Goal: Transaction & Acquisition: Purchase product/service

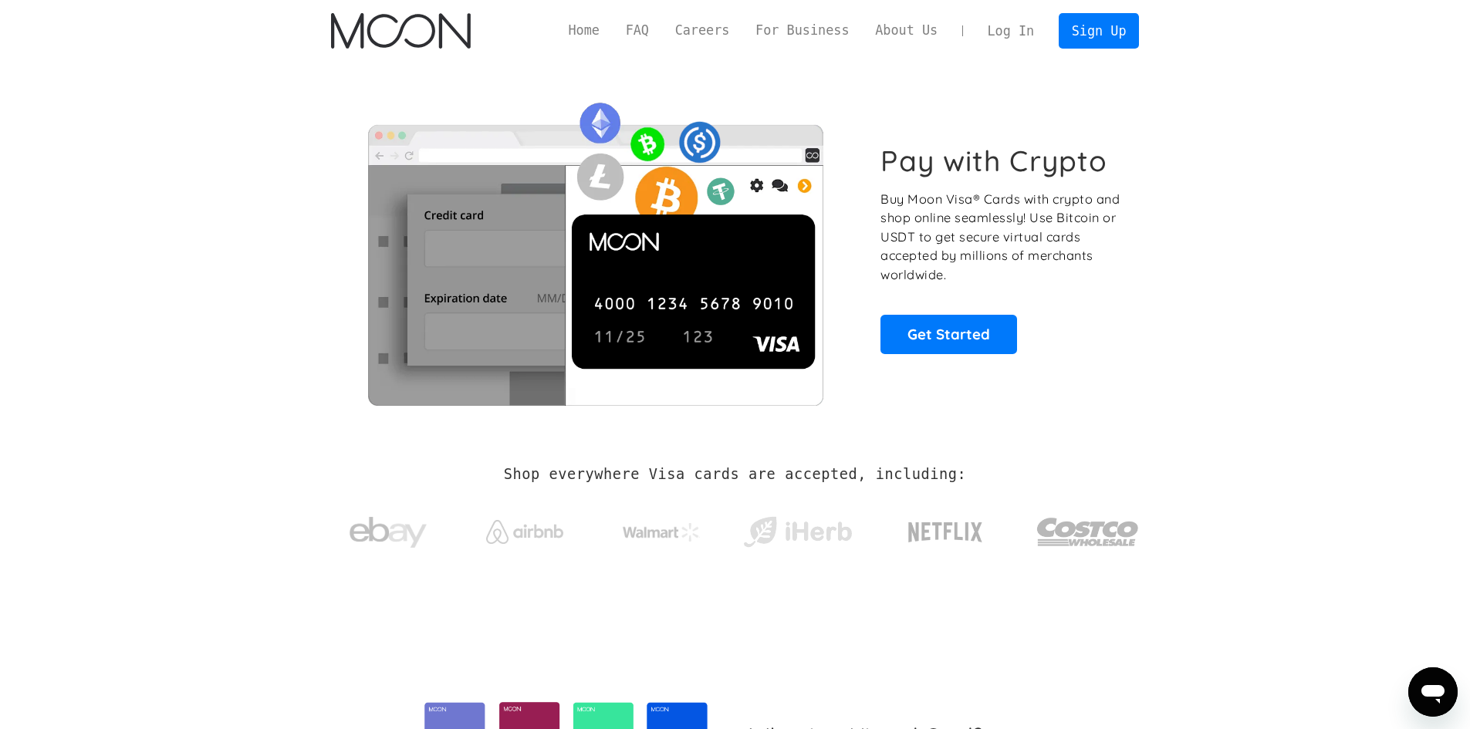
click at [1005, 12] on div "Home FAQ Careers For Business About Us Log In Sign Up Home FAQ For Business Car…" at bounding box center [735, 31] width 854 height 62
click at [1012, 40] on link "Log In" at bounding box center [1011, 31] width 73 height 34
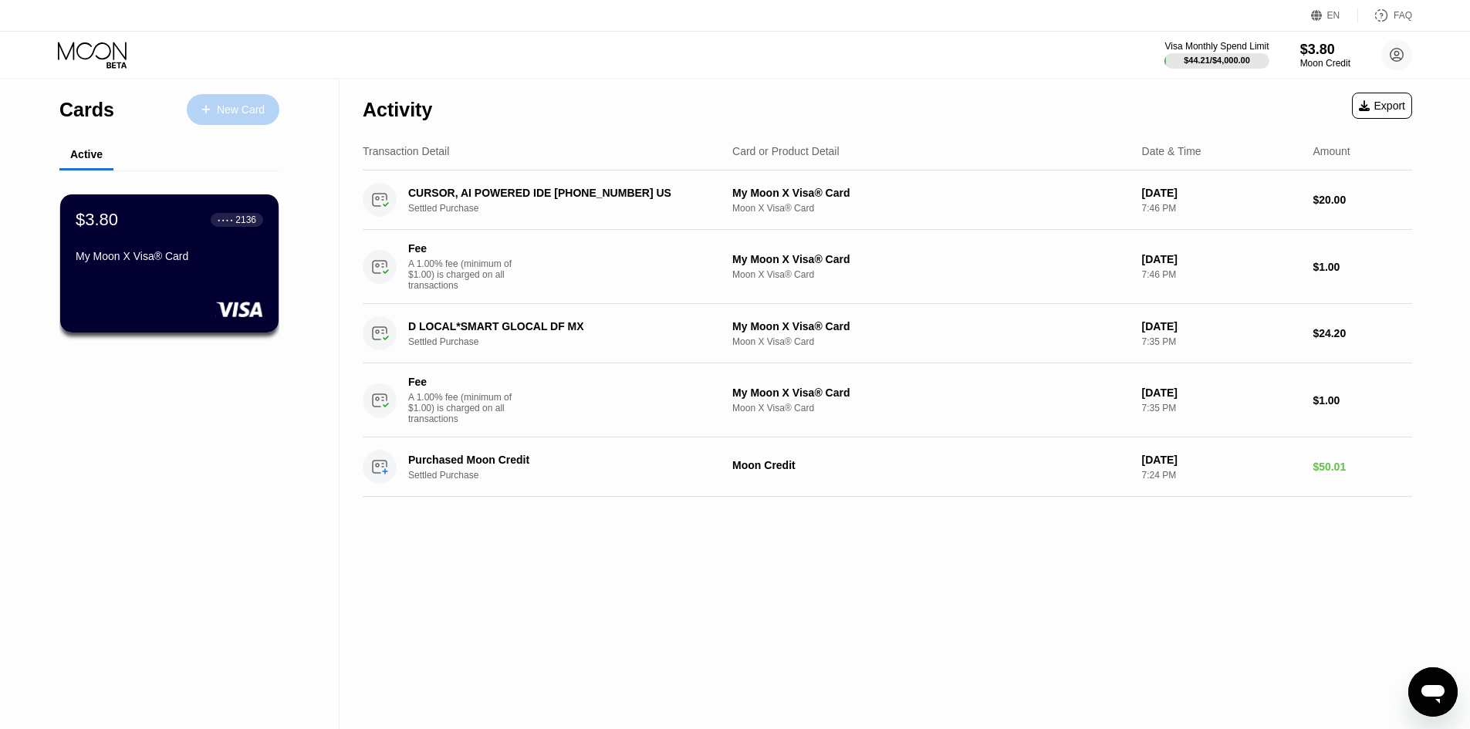
click at [227, 105] on div "New Card" at bounding box center [241, 109] width 48 height 13
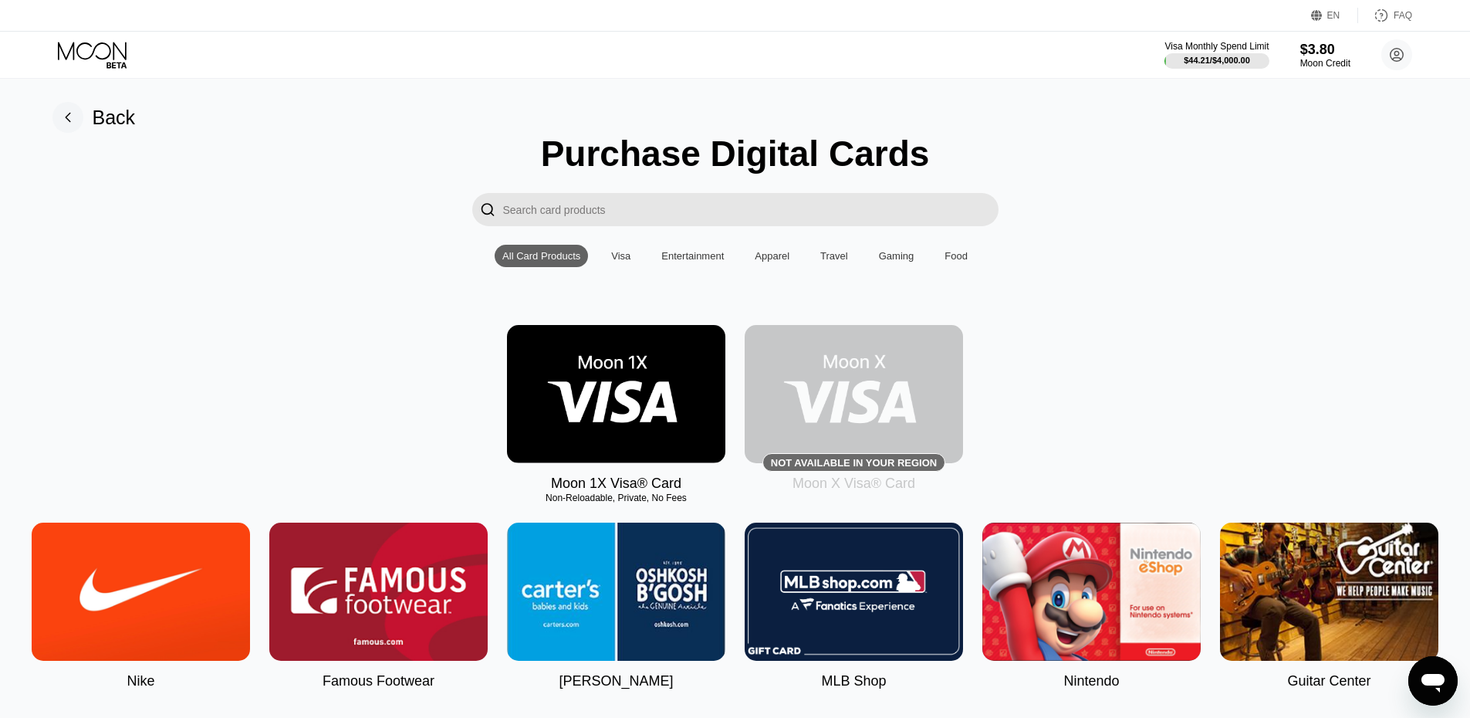
click at [608, 407] on img at bounding box center [616, 394] width 218 height 138
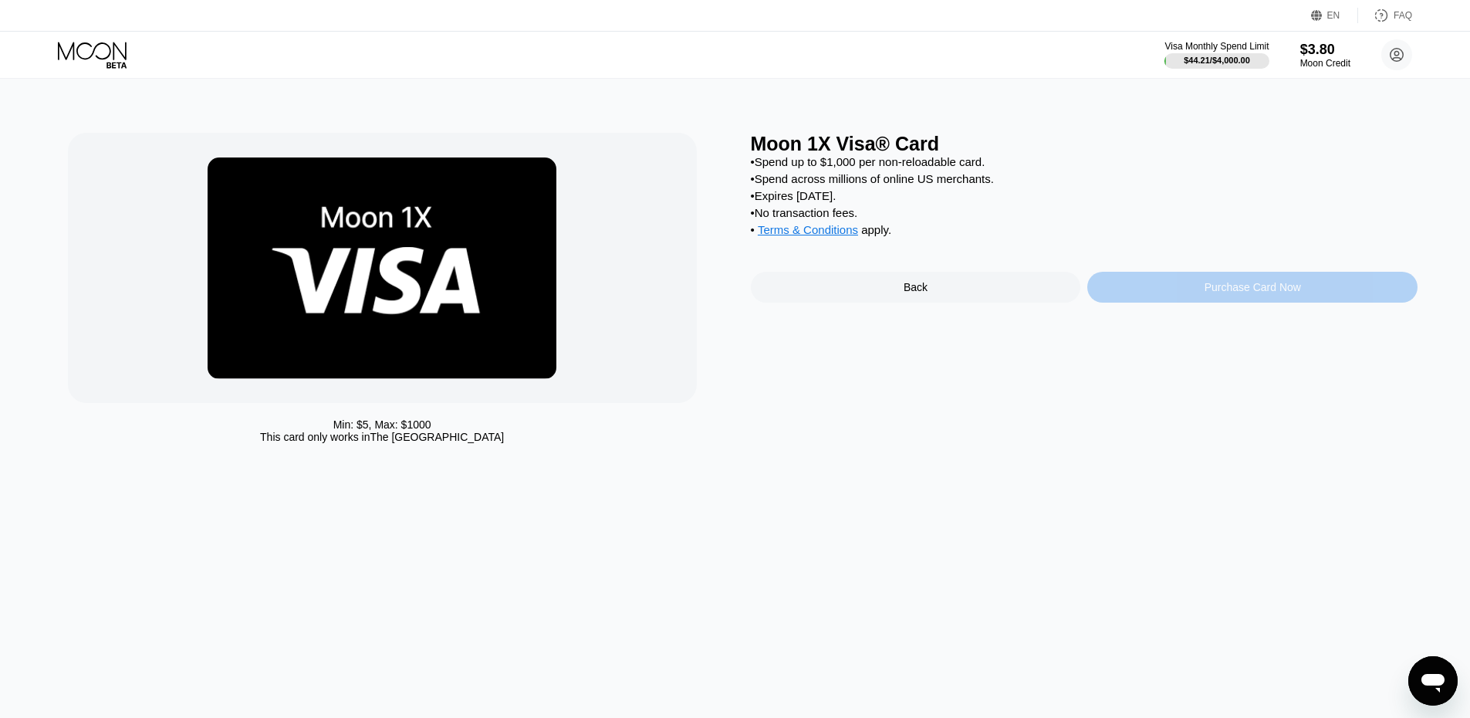
click at [1174, 302] on div "Purchase Card Now" at bounding box center [1252, 287] width 330 height 31
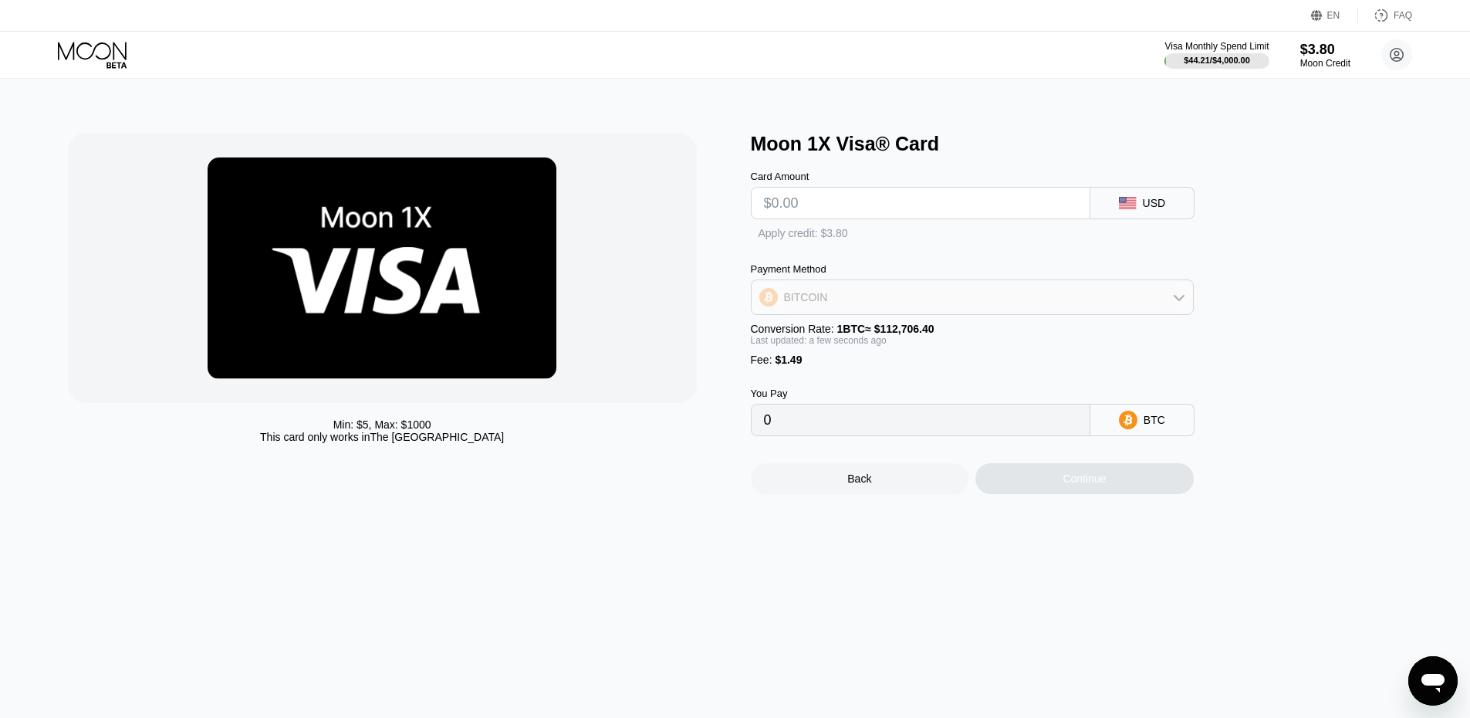
click at [957, 303] on div "BITCOIN" at bounding box center [972, 297] width 441 height 31
click at [887, 372] on div "USDT on TRON" at bounding box center [972, 374] width 434 height 31
type input "0.00"
click at [881, 205] on input "text" at bounding box center [920, 203] width 313 height 31
type input "$2"
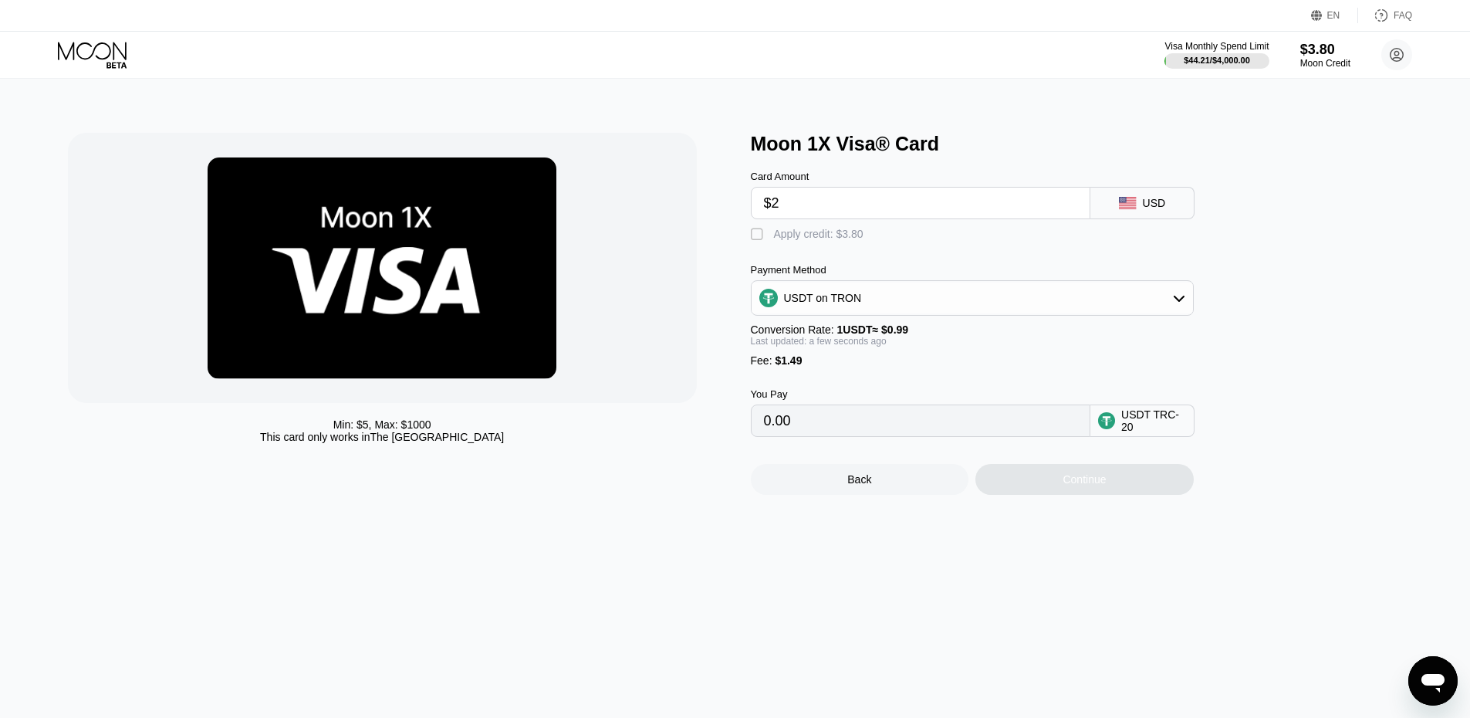
type input "3.53"
type input "$20"
type input "21.71"
drag, startPoint x: 775, startPoint y: 438, endPoint x: 806, endPoint y: 438, distance: 30.1
click at [806, 436] on input "21.71" at bounding box center [920, 420] width 313 height 31
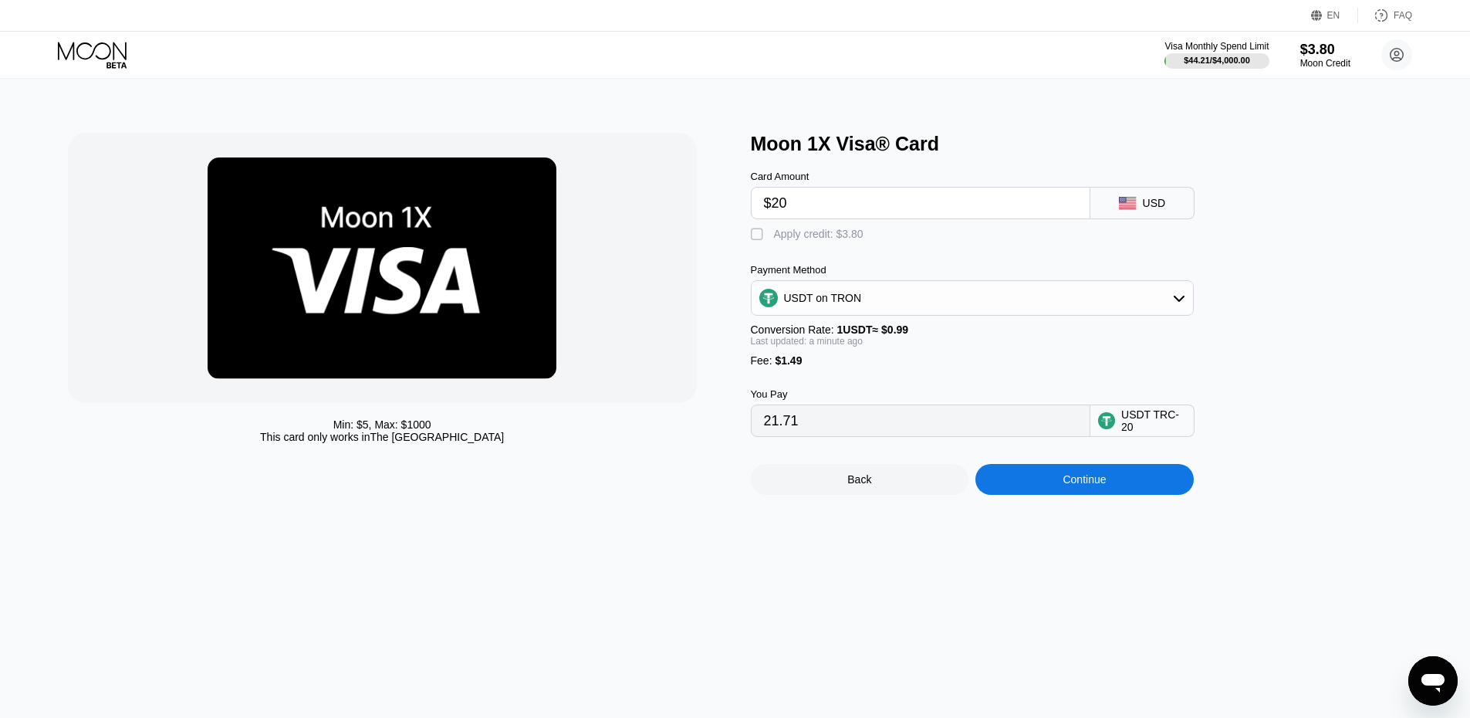
click at [803, 436] on input "21.71" at bounding box center [920, 420] width 313 height 31
click at [776, 436] on input "21.71" at bounding box center [920, 420] width 313 height 31
drag, startPoint x: 765, startPoint y: 433, endPoint x: 811, endPoint y: 438, distance: 45.8
click at [811, 436] on input "21.71" at bounding box center [920, 420] width 313 height 31
drag, startPoint x: 778, startPoint y: 203, endPoint x: 769, endPoint y: 211, distance: 12.1
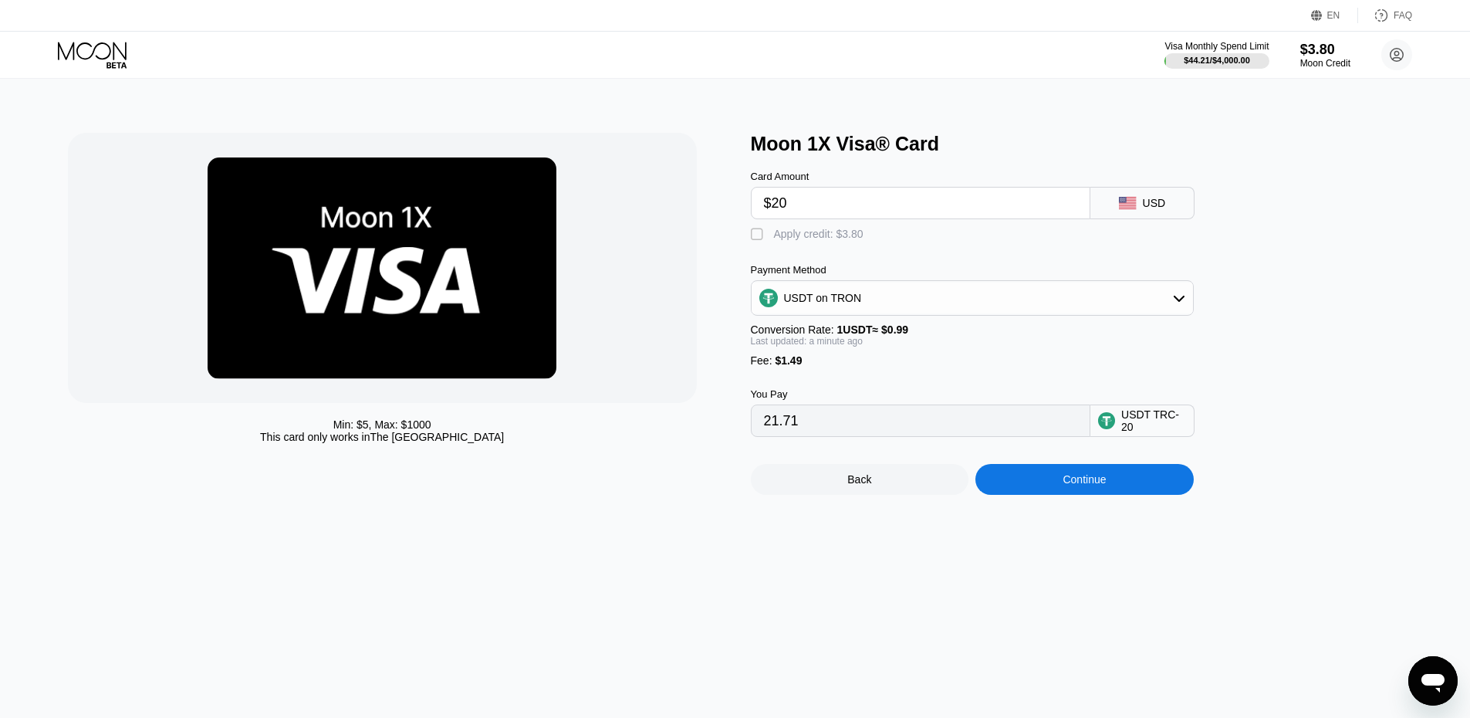
click at [768, 204] on input "$20" at bounding box center [920, 203] width 313 height 31
type input "$50"
type input "52.01"
